Goal: Task Accomplishment & Management: Manage account settings

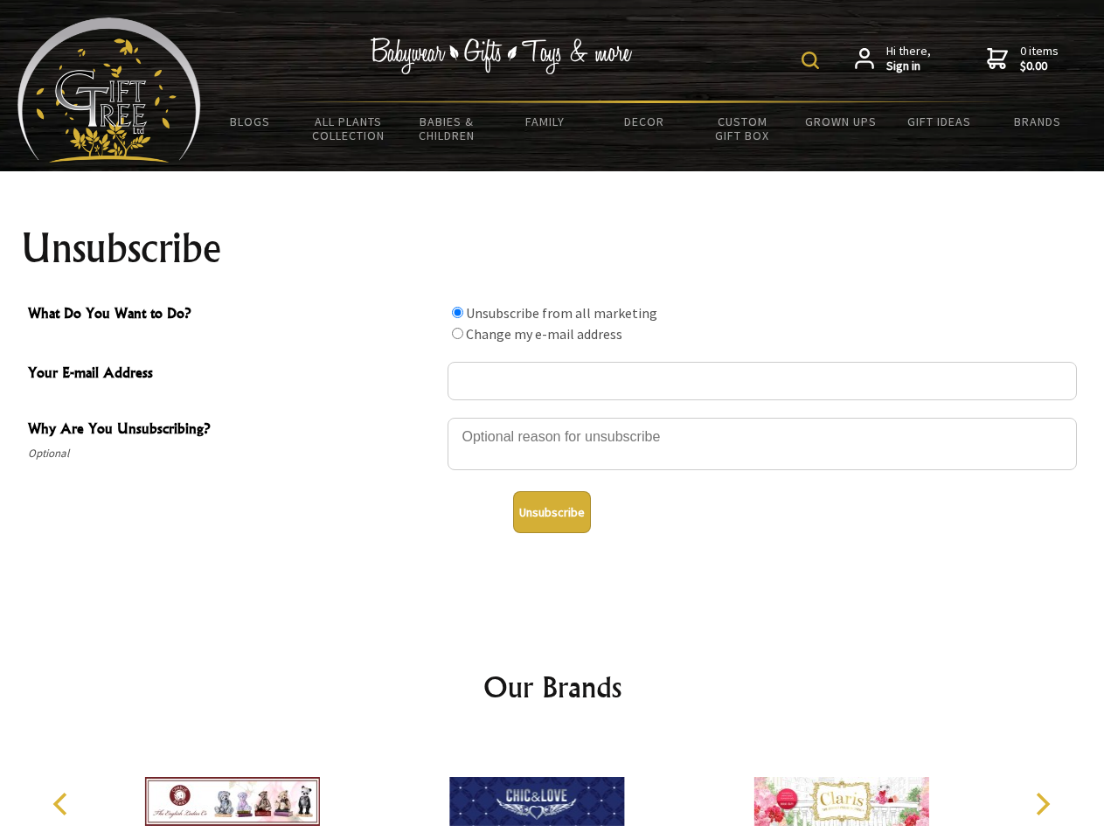
click at [813, 60] on img at bounding box center [810, 60] width 17 height 17
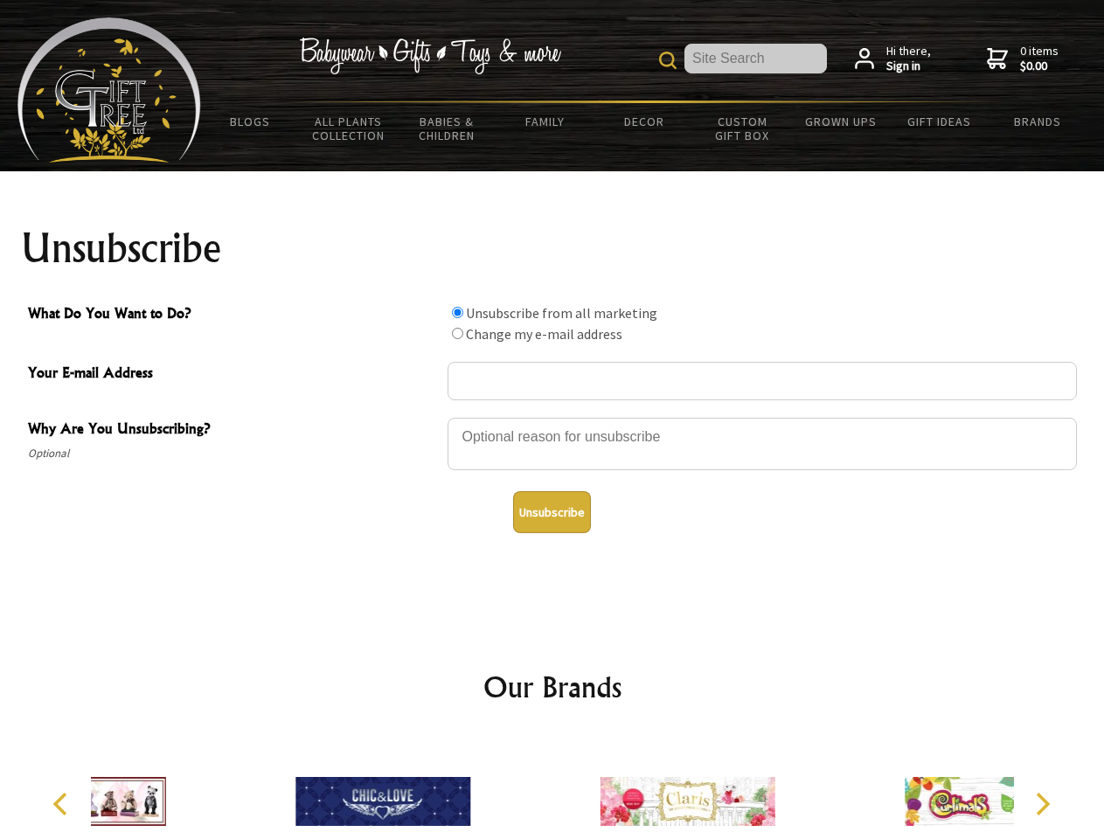
click at [553, 417] on div at bounding box center [762, 446] width 629 height 61
click at [457, 312] on input "What Do You Want to Do?" at bounding box center [457, 312] width 11 height 11
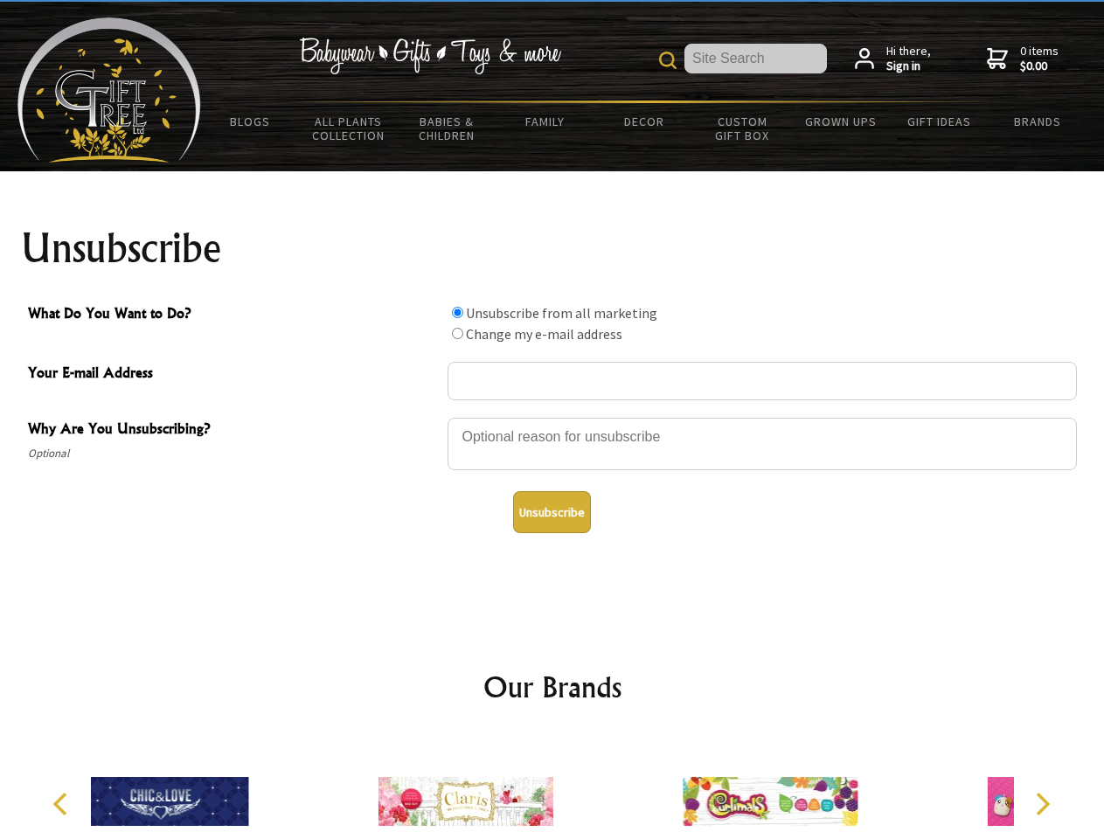
click at [457, 333] on input "What Do You Want to Do?" at bounding box center [457, 333] width 11 height 11
radio input "true"
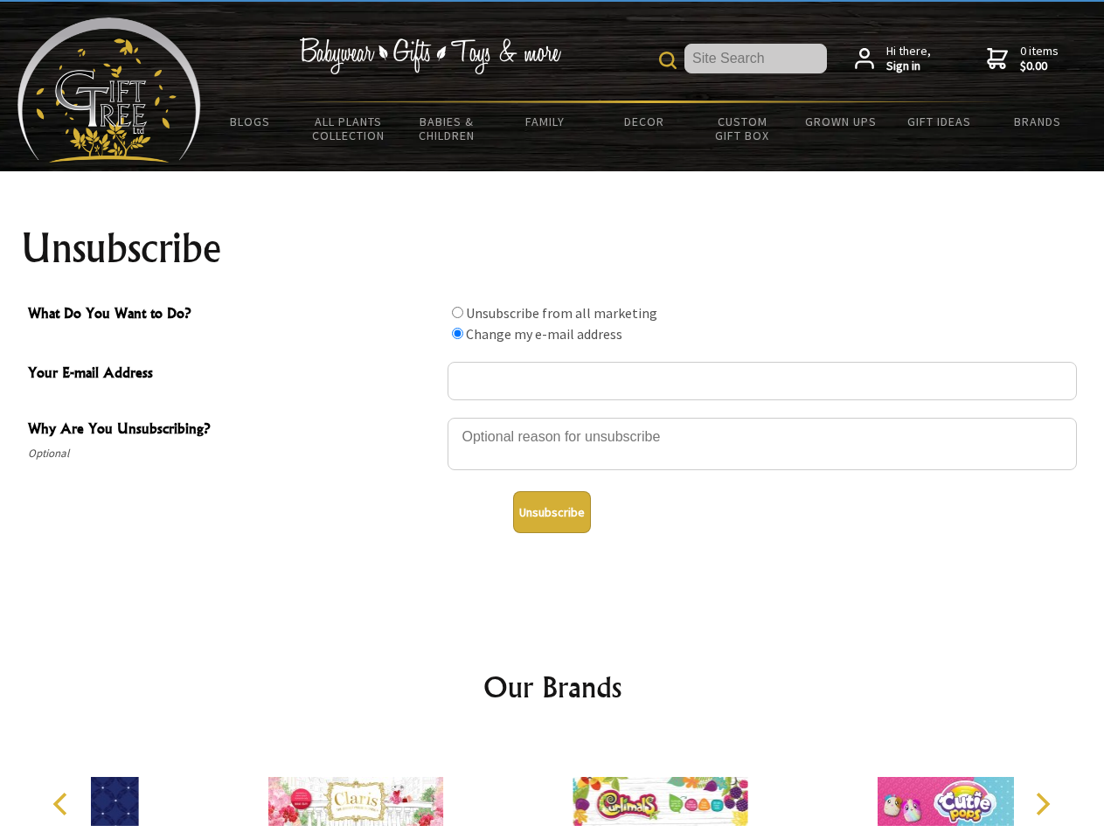
click at [552, 512] on button "Unsubscribe" at bounding box center [552, 512] width 78 height 42
click at [553, 788] on div at bounding box center [660, 804] width 304 height 136
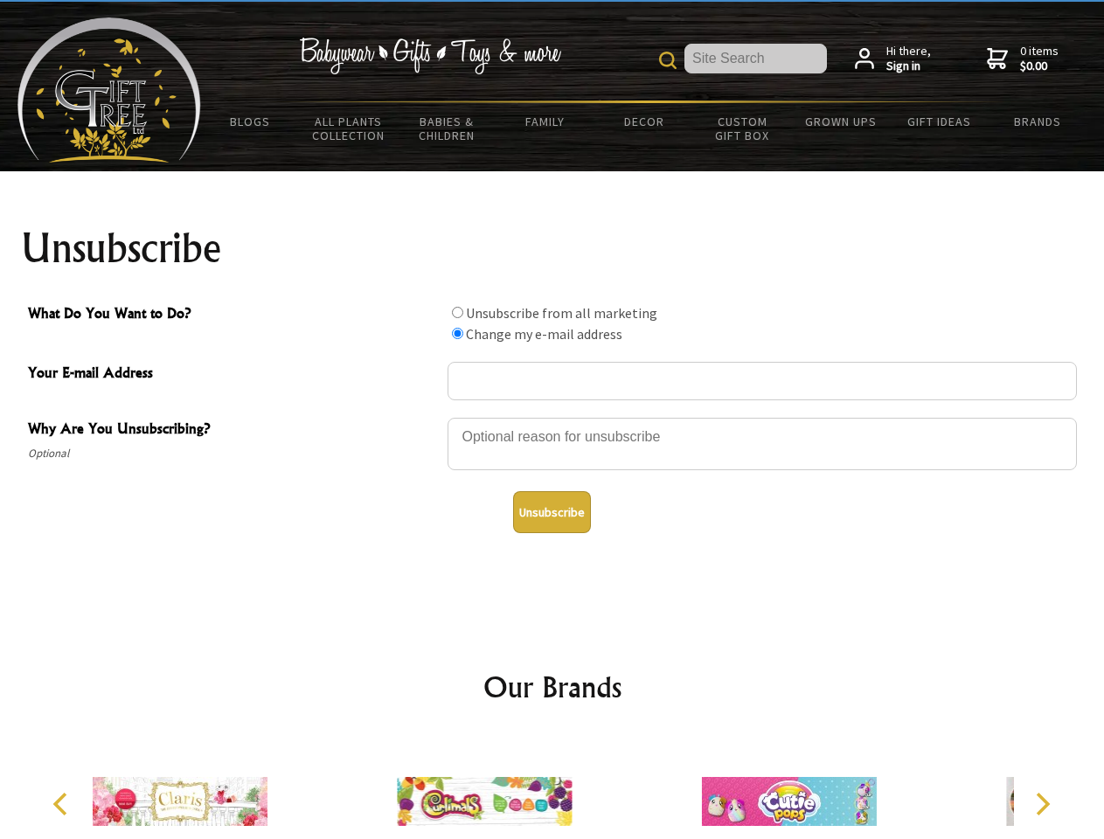
click at [63, 804] on icon "Previous" at bounding box center [62, 804] width 23 height 23
click at [1042, 804] on icon "Next" at bounding box center [1041, 804] width 23 height 23
